Goal: Entertainment & Leisure: Consume media (video, audio)

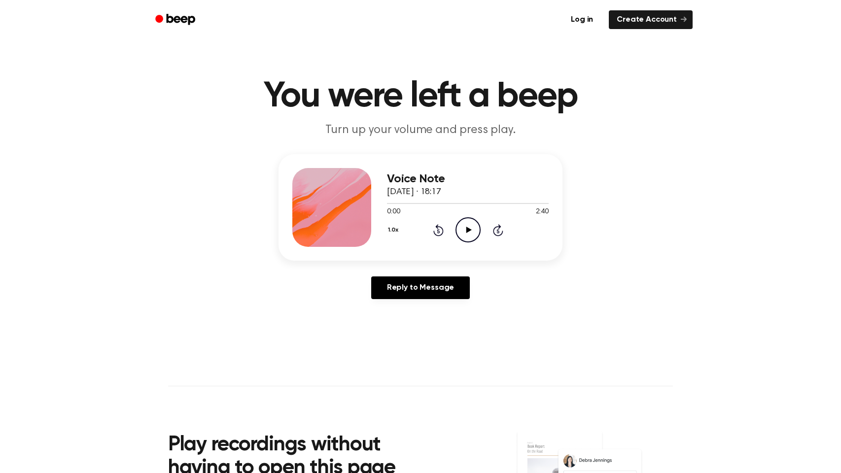
click at [469, 227] on icon "Play Audio" at bounding box center [468, 230] width 25 height 25
click at [467, 230] on icon "Pause Audio" at bounding box center [468, 230] width 25 height 25
click at [437, 226] on icon at bounding box center [439, 230] width 10 height 12
click at [465, 229] on icon "Play Audio" at bounding box center [468, 230] width 25 height 25
click at [693, 187] on div "Voice Note [DATE] · 18:17 1:34 2:40 Your browser does not support the [object O…" at bounding box center [421, 230] width 818 height 153
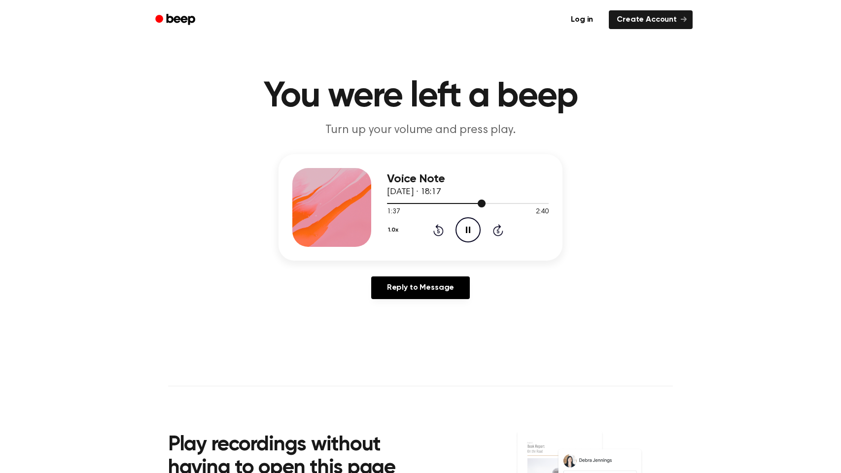
click at [597, 184] on div "Voice Note [DATE] · 18:17 1:37 2:40 Your browser does not support the [object O…" at bounding box center [421, 230] width 818 height 153
click at [678, 287] on div "Voice Note [DATE] · 18:17 1:41 2:40 Your browser does not support the [object O…" at bounding box center [421, 230] width 818 height 153
click at [678, 287] on div "Voice Note [DATE] · 18:17 1:45 2:40 Your browser does not support the [object O…" at bounding box center [421, 230] width 818 height 153
click at [474, 220] on icon "Play Audio" at bounding box center [468, 230] width 25 height 25
